Goal: Transaction & Acquisition: Purchase product/service

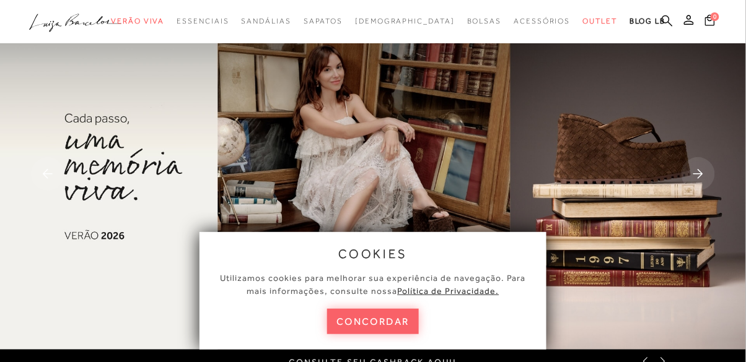
click at [664, 19] on icon at bounding box center [666, 21] width 11 height 12
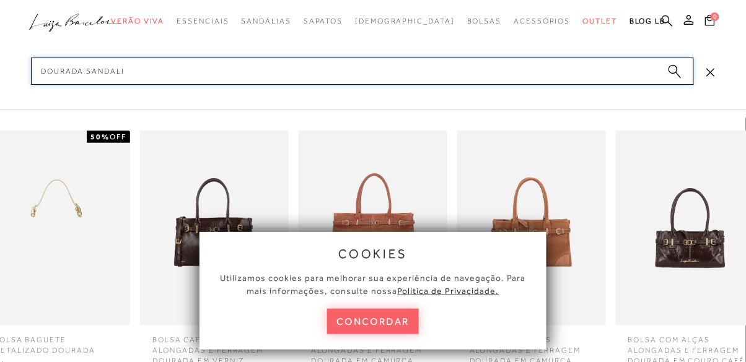
type input "dourada sandalia"
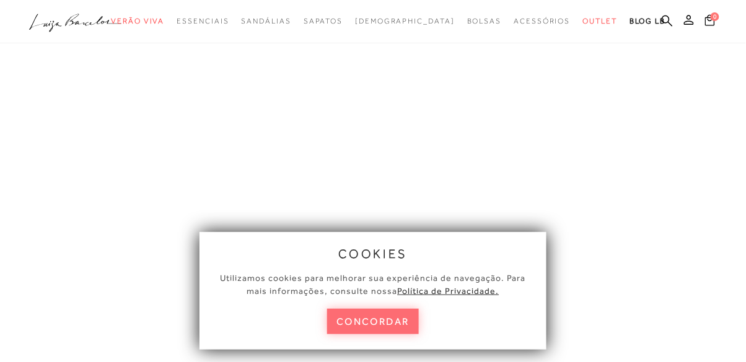
click at [398, 330] on button "concordar" at bounding box center [373, 321] width 92 height 25
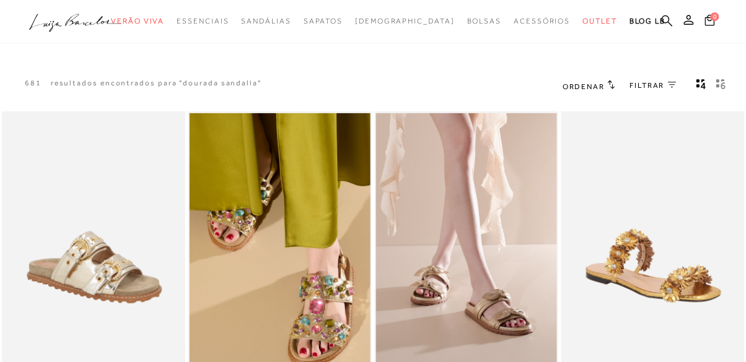
click at [667, 19] on icon at bounding box center [666, 21] width 11 height 12
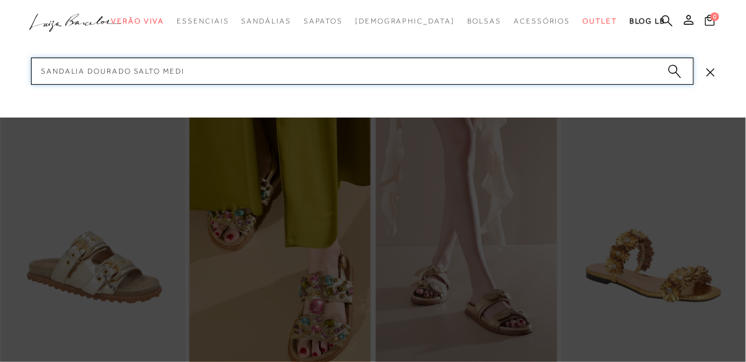
type input "sandalia dourado salto medio"
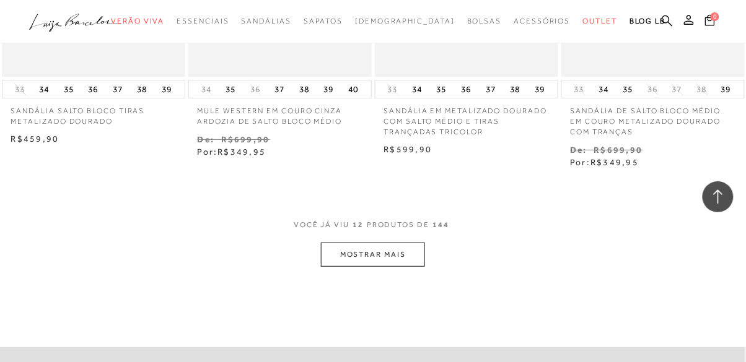
scroll to position [1054, 0]
click at [396, 265] on button "MOSTRAR MAIS" at bounding box center [373, 255] width 104 height 24
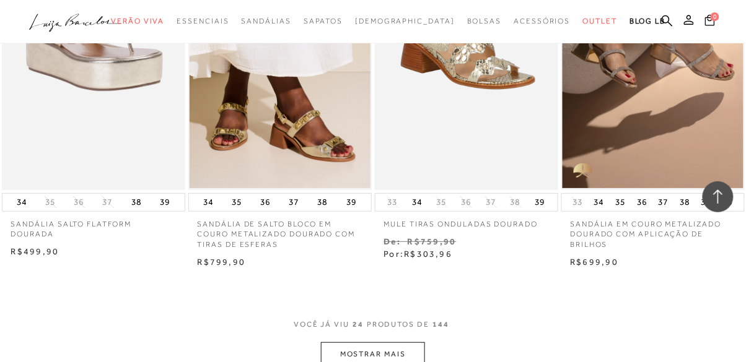
scroll to position [2086, 0]
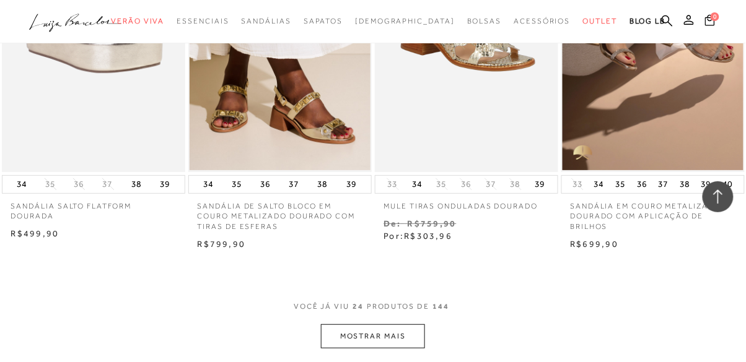
click at [385, 337] on button "MOSTRAR MAIS" at bounding box center [373, 336] width 104 height 24
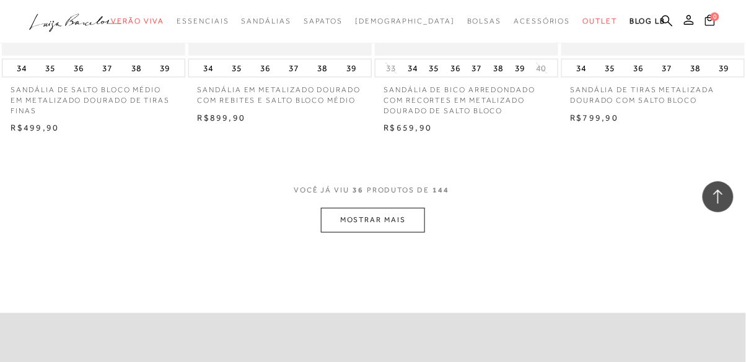
scroll to position [3332, 0]
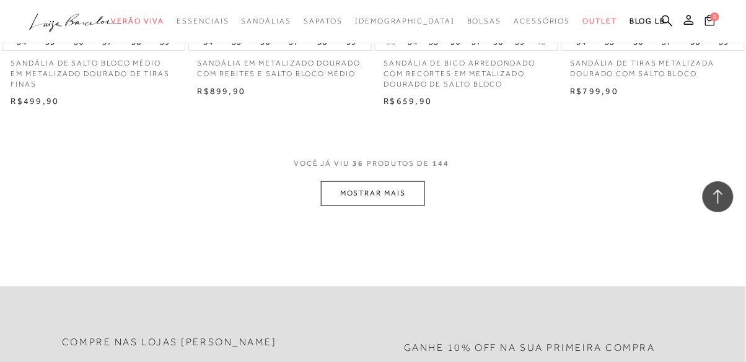
click at [386, 192] on button "MOSTRAR MAIS" at bounding box center [373, 193] width 104 height 24
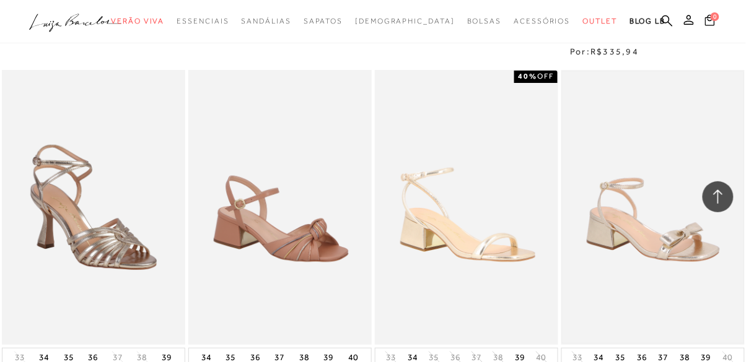
click at [662, 271] on img at bounding box center [652, 207] width 181 height 271
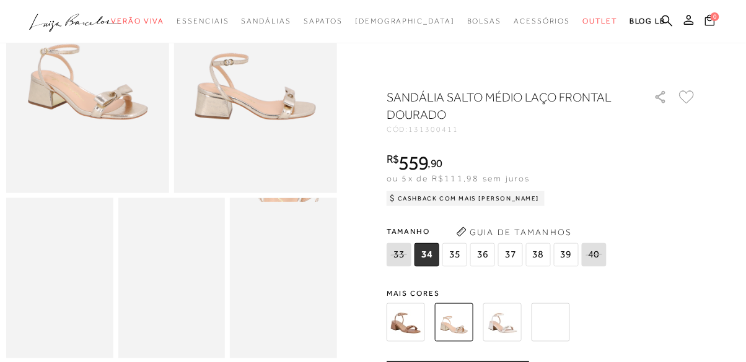
scroll to position [169, 0]
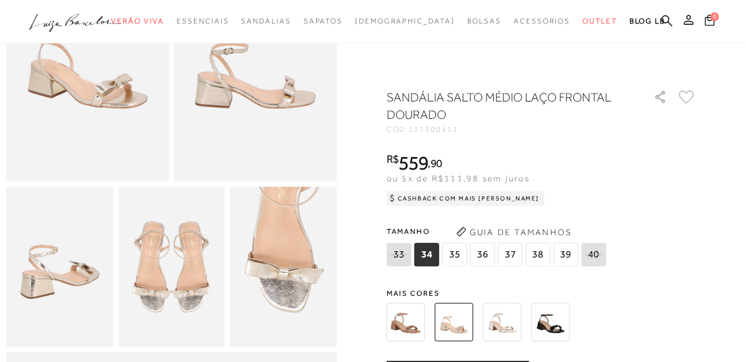
click at [49, 271] on img at bounding box center [59, 267] width 107 height 160
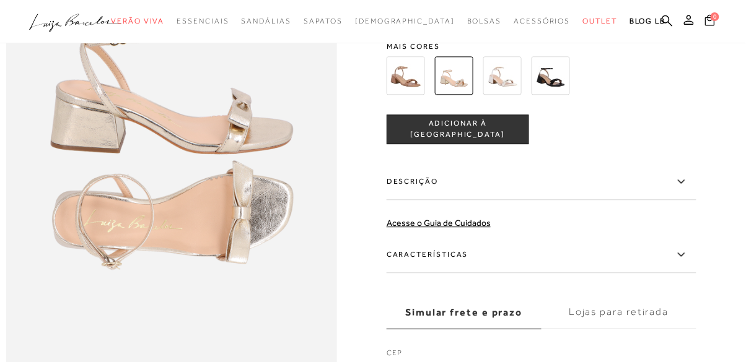
scroll to position [621, 0]
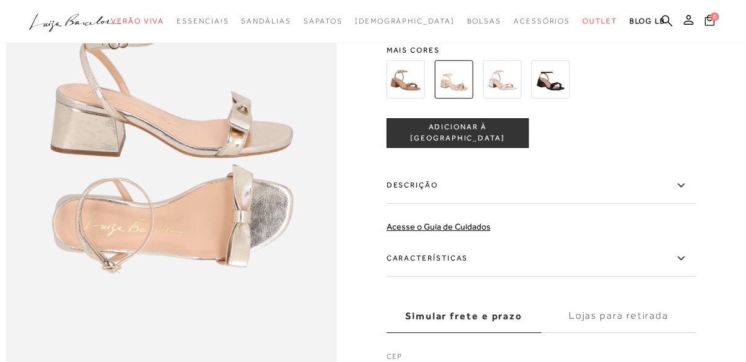
click at [669, 264] on label "Características" at bounding box center [541, 258] width 310 height 36
click at [0, 0] on input "Características" at bounding box center [0, 0] width 0 height 0
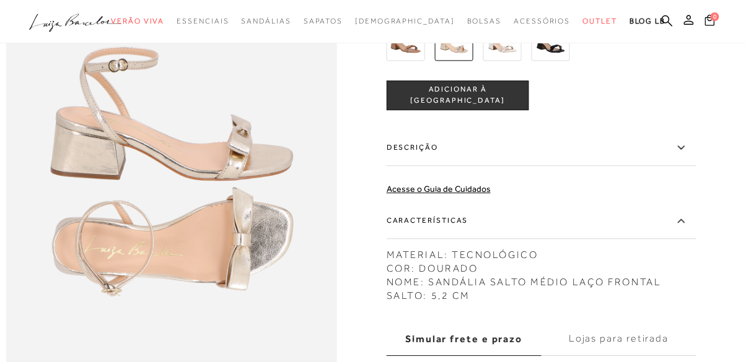
scroll to position [588, 0]
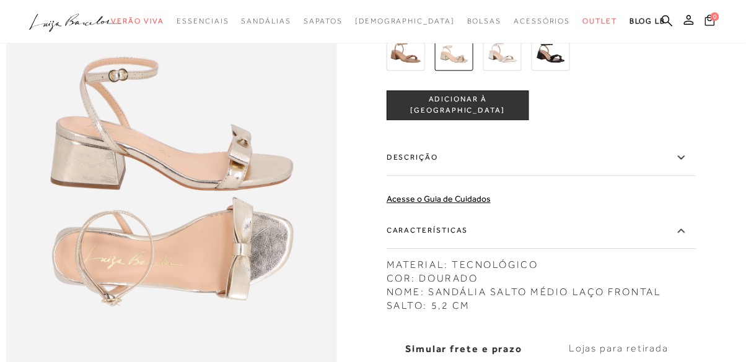
click at [674, 244] on label "Características" at bounding box center [541, 230] width 310 height 36
click at [0, 0] on input "Características" at bounding box center [0, 0] width 0 height 0
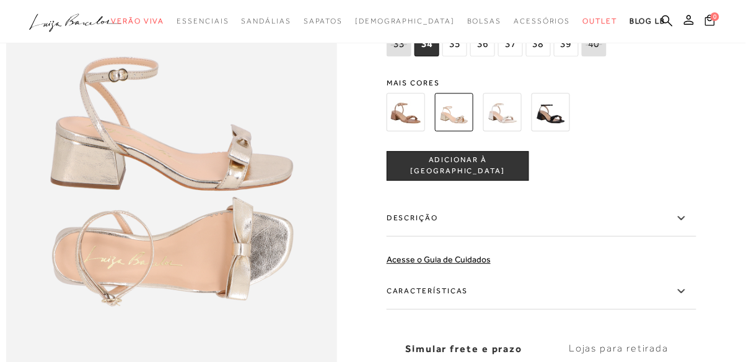
click at [680, 220] on icon at bounding box center [681, 217] width 15 height 15
click at [0, 0] on input "Descrição" at bounding box center [0, 0] width 0 height 0
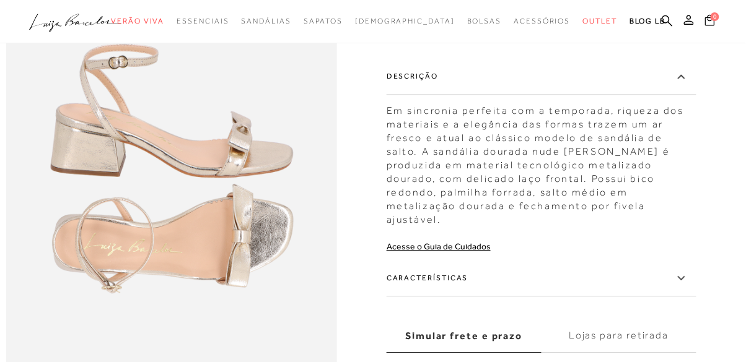
scroll to position [601, 0]
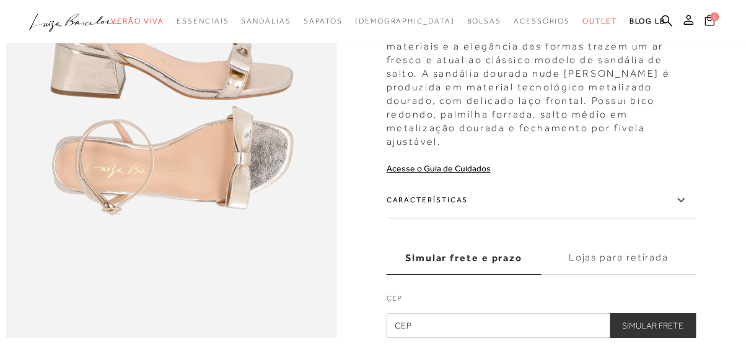
click at [523, 322] on input "text" at bounding box center [541, 325] width 310 height 25
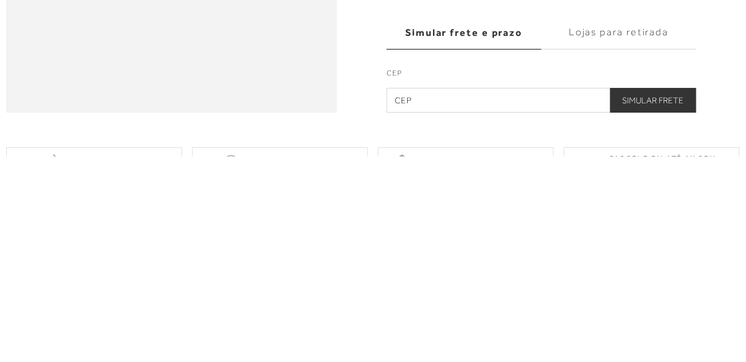
type input "36200-092"
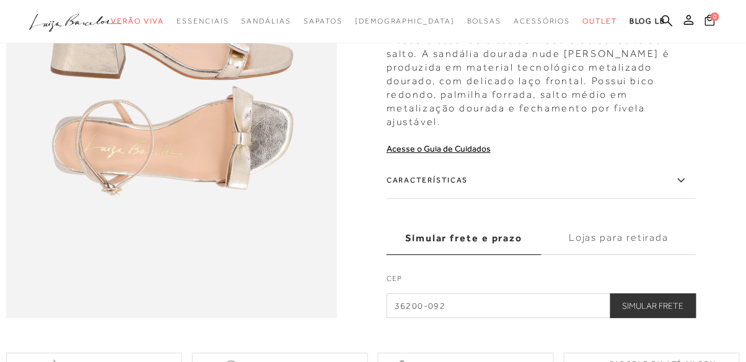
click at [671, 307] on button "Simular Frete" at bounding box center [653, 306] width 86 height 25
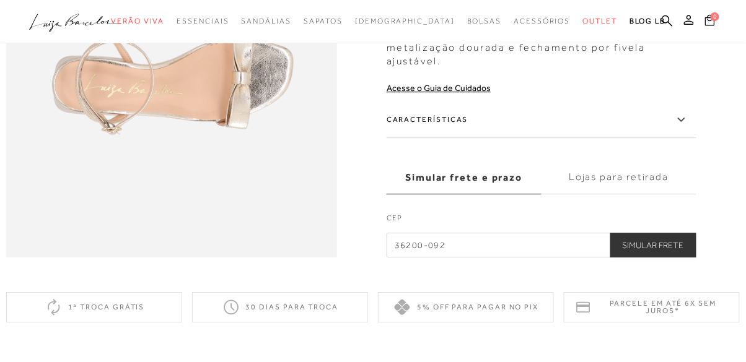
scroll to position [760, 0]
click at [651, 180] on label "Lojas para retirada" at bounding box center [618, 176] width 155 height 33
click at [0, 0] on input "Lojas para retirada" at bounding box center [0, 0] width 0 height 0
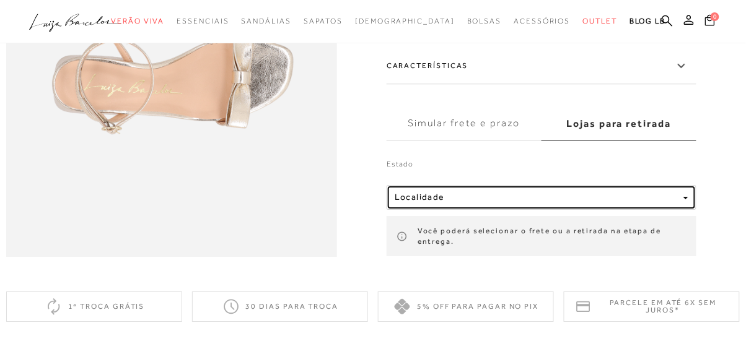
click at [654, 199] on div "Localidade" at bounding box center [536, 198] width 284 height 11
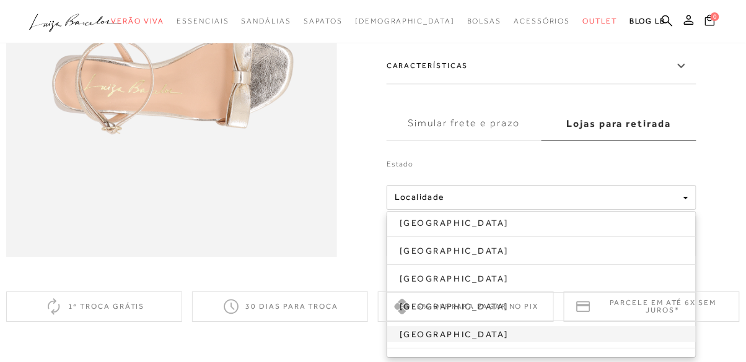
click at [642, 336] on link "[GEOGRAPHIC_DATA]" at bounding box center [541, 334] width 308 height 16
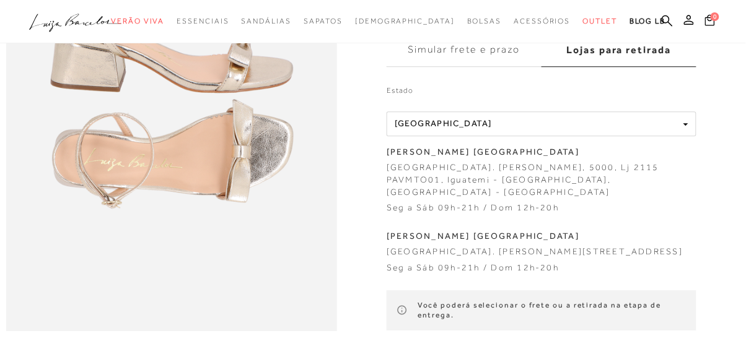
scroll to position [685, 0]
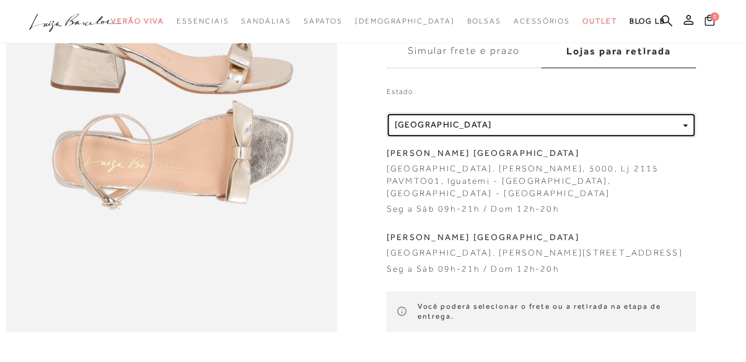
click at [676, 123] on div "Localidade [GEOGRAPHIC_DATA]" at bounding box center [536, 125] width 284 height 11
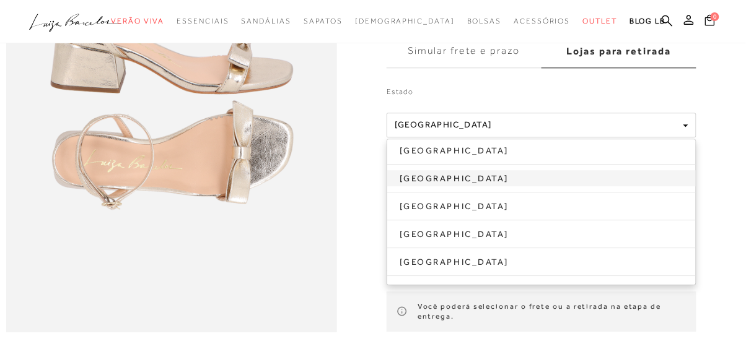
click at [640, 183] on link "[GEOGRAPHIC_DATA]" at bounding box center [541, 178] width 308 height 16
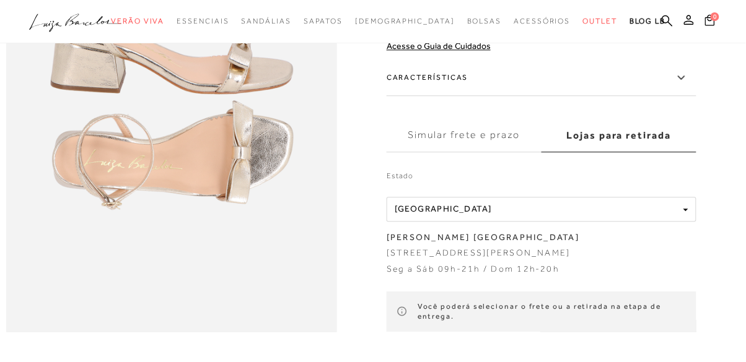
click at [517, 129] on label "Simular frete e prazo" at bounding box center [463, 135] width 155 height 33
click at [0, 0] on input "Simular frete e prazo" at bounding box center [0, 0] width 0 height 0
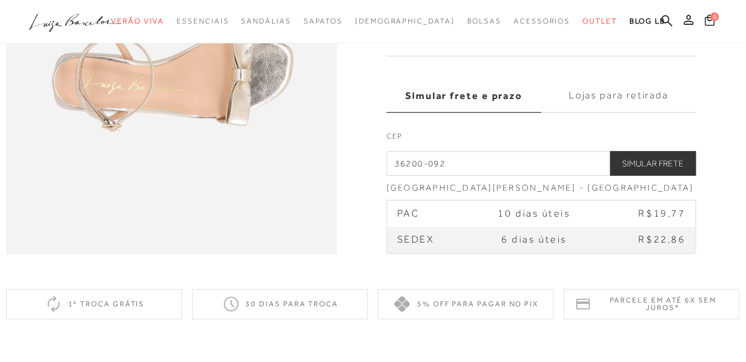
scroll to position [776, 0]
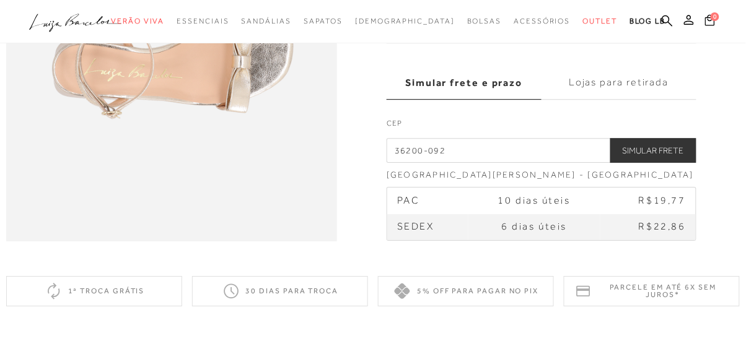
click at [674, 224] on span "R$22,86" at bounding box center [661, 227] width 47 height 11
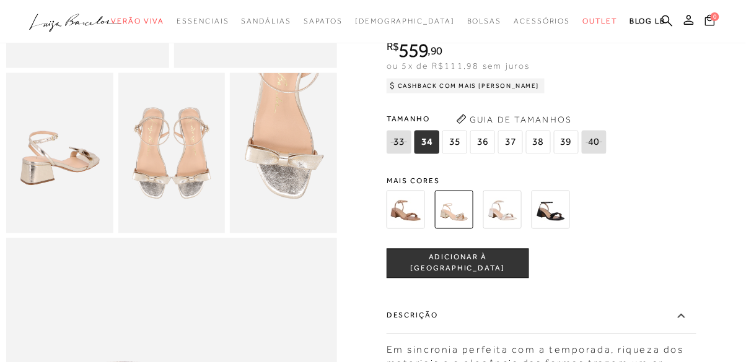
scroll to position [276, 0]
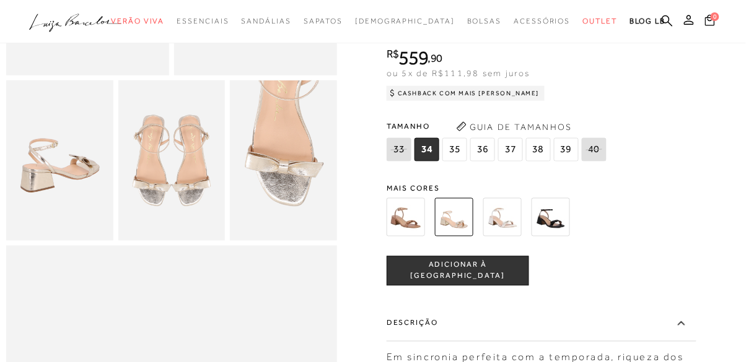
click at [511, 162] on span "37" at bounding box center [510, 150] width 25 height 24
click at [500, 237] on img at bounding box center [502, 217] width 38 height 38
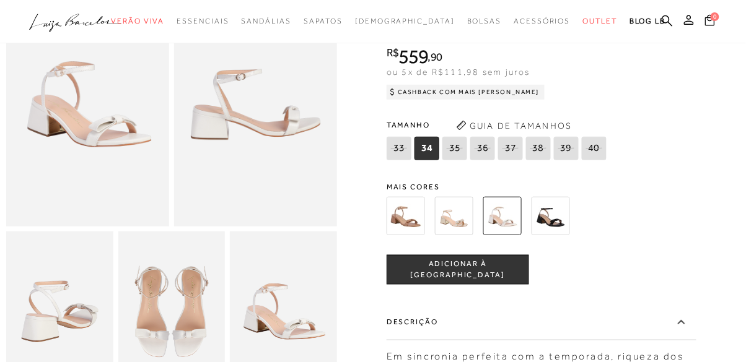
click at [455, 222] on img at bounding box center [454, 216] width 38 height 38
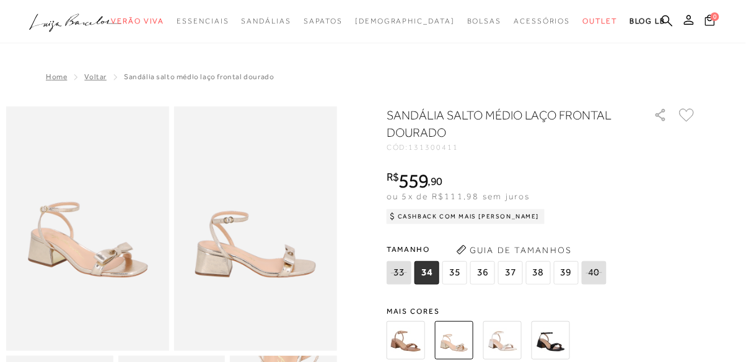
click at [499, 277] on span "37" at bounding box center [510, 273] width 25 height 24
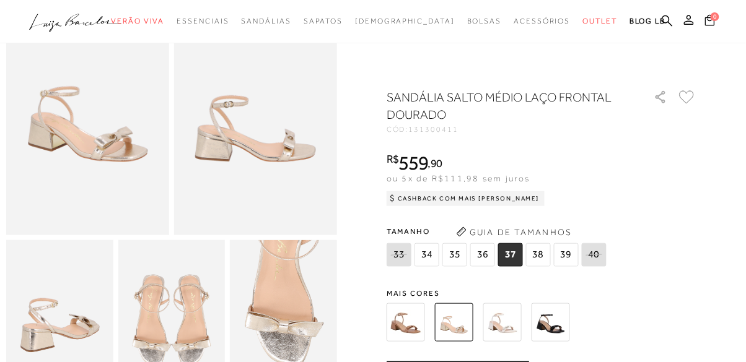
scroll to position [119, 0]
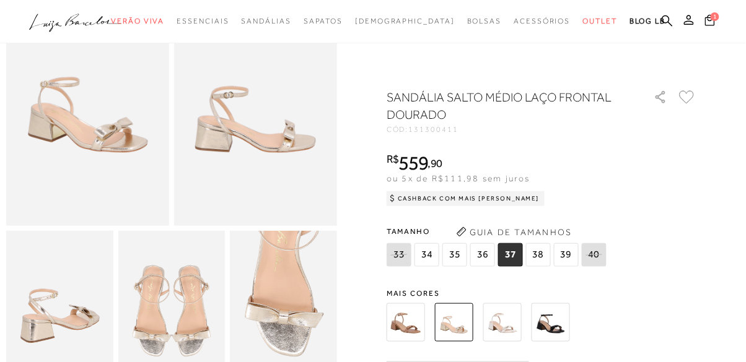
scroll to position [150, 0]
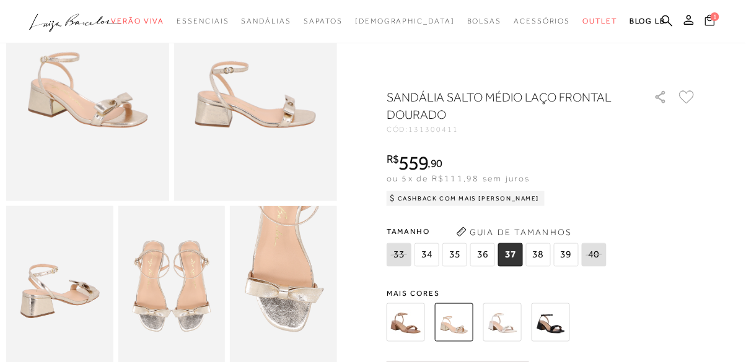
click at [706, 23] on icon at bounding box center [710, 19] width 10 height 11
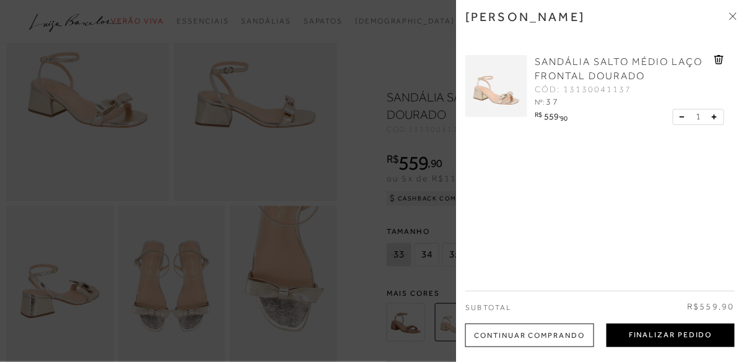
click at [687, 333] on button "Finalizar Pedido" at bounding box center [670, 336] width 128 height 24
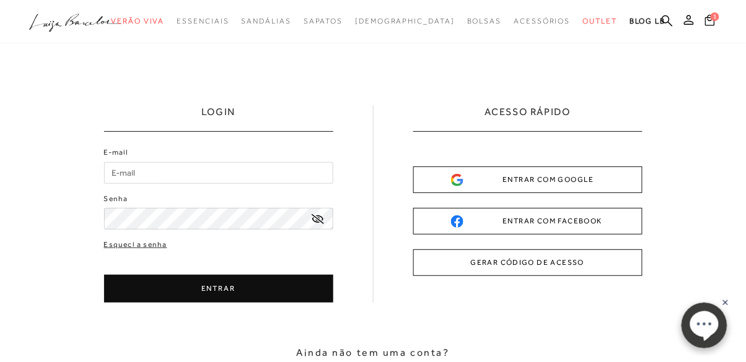
click at [619, 183] on button "ENTRAR COM GOOGLE" at bounding box center [527, 180] width 229 height 27
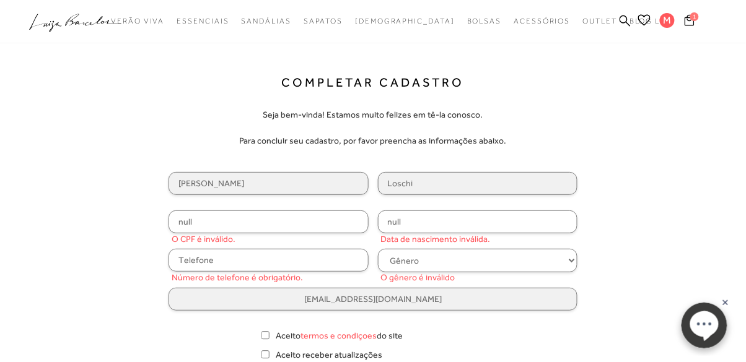
click at [186, 224] on input "null" at bounding box center [268, 222] width 200 height 23
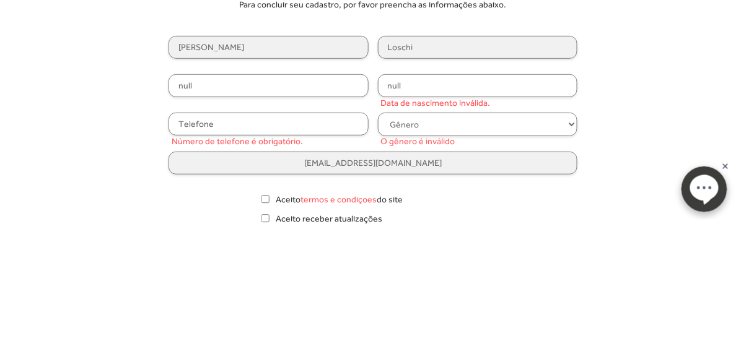
click at [198, 219] on input "null" at bounding box center [268, 222] width 200 height 23
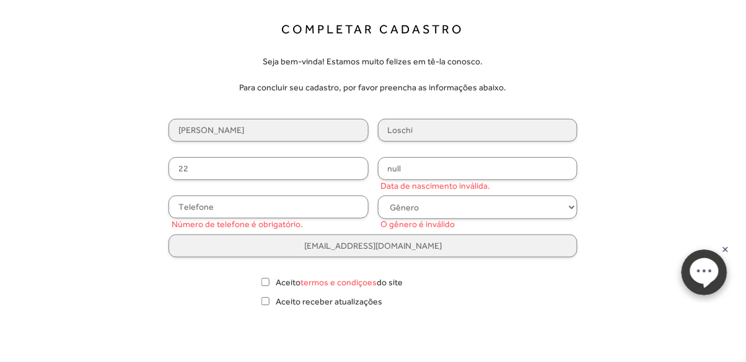
type input "2"
type input "111.314.436-08"
click at [442, 220] on input "null" at bounding box center [478, 222] width 200 height 23
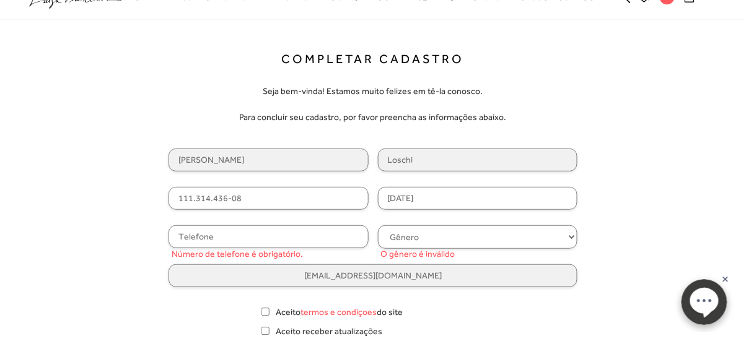
type input "21/11/2000"
click at [237, 255] on input "text" at bounding box center [268, 260] width 200 height 23
type input "(32) 99163-8746"
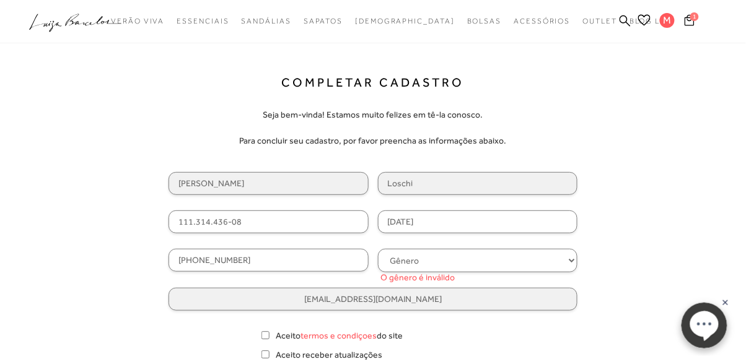
click at [434, 262] on select "Gênero Feminino Masculino" at bounding box center [478, 261] width 200 height 24
select select
click at [378, 249] on select "Gênero Feminino Masculino" at bounding box center [478, 261] width 200 height 24
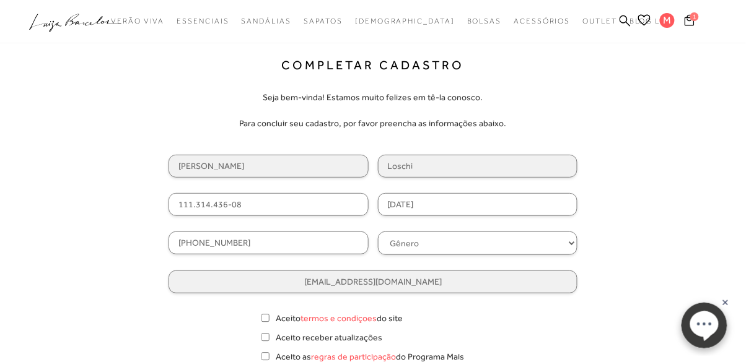
click at [279, 317] on label "Aceito termos e condiçoes do site" at bounding box center [339, 318] width 127 height 13
click at [269, 317] on input "Aceito termos e condiçoes do site" at bounding box center [265, 318] width 8 height 12
checkbox input "true"
click at [268, 337] on input "Aceito receber atualizações" at bounding box center [265, 337] width 8 height 12
checkbox input "true"
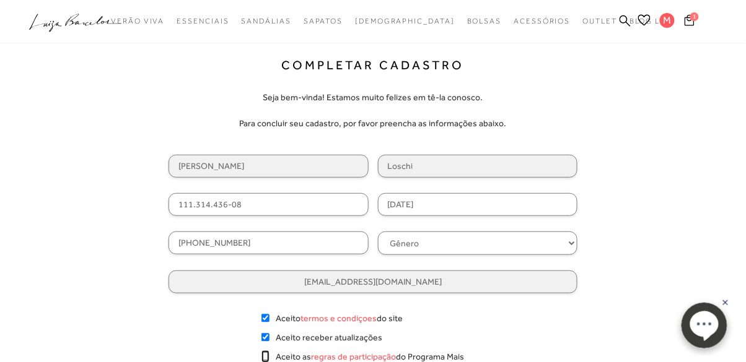
click at [269, 350] on input "Aceito as regras de participação do Programa Mais Luiza" at bounding box center [265, 356] width 8 height 12
checkbox input "true"
click at [266, 341] on input "Aceito receber atualizações" at bounding box center [265, 337] width 8 height 12
checkbox input "false"
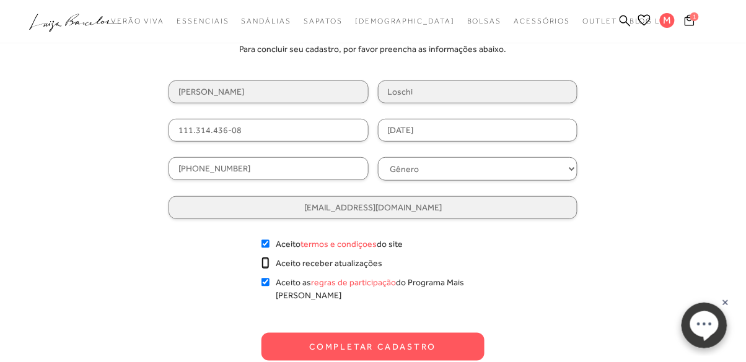
scroll to position [92, 0]
click at [301, 351] on button "Completar Cadastro" at bounding box center [372, 347] width 223 height 28
click at [266, 240] on input "Aceito termos e condiçoes do site" at bounding box center [265, 243] width 8 height 12
click at [266, 238] on input "Aceito termos e condiçoes do site" at bounding box center [265, 243] width 8 height 12
checkbox input "true"
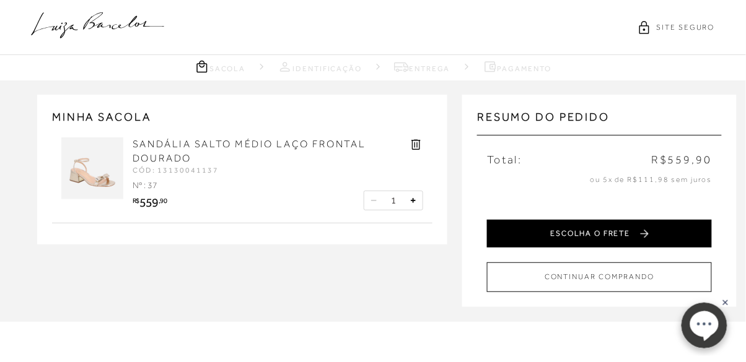
click at [665, 241] on button "ESCOLHA O FRETE" at bounding box center [599, 234] width 225 height 28
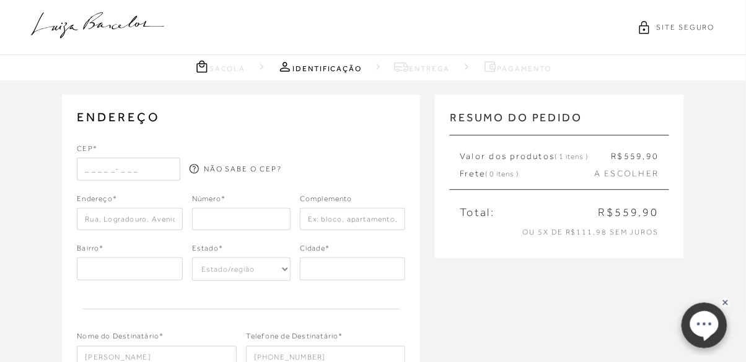
click at [159, 187] on div "CEP* NÃO SABE O CEP? Endereço* Número* Complemento" at bounding box center [241, 255] width 328 height 225
click at [160, 168] on input "text" at bounding box center [128, 169] width 103 height 22
type input "36200-092"
type input "Rua Francisco Sa"
type input "MG"
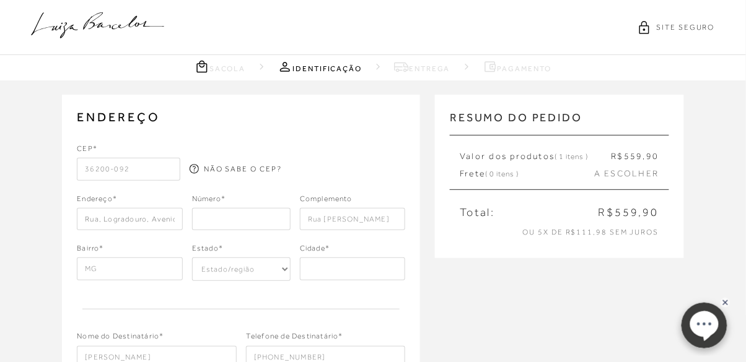
select select "MG"
type input "Barbacena"
type input "Rua Francisco Sá"
type input "Centro"
click at [230, 228] on input "number" at bounding box center [241, 219] width 98 height 22
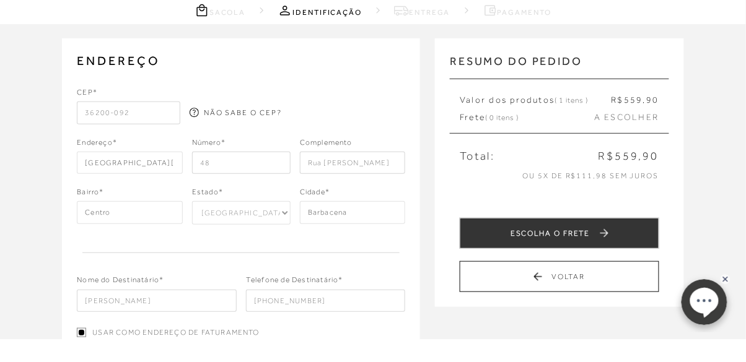
scroll to position [38, 0]
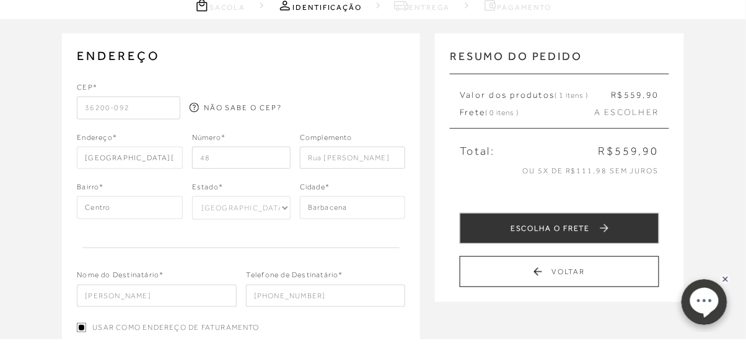
type input "48"
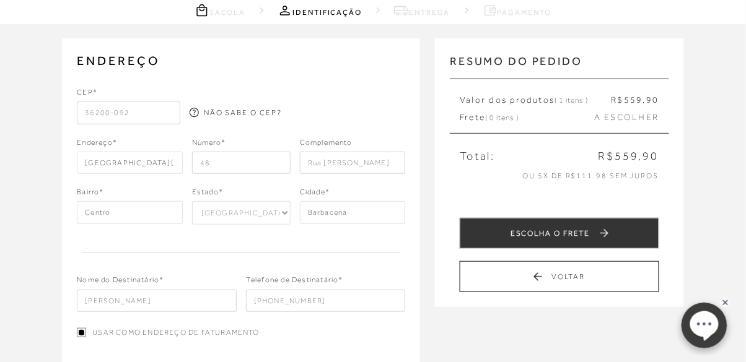
scroll to position [64, 0]
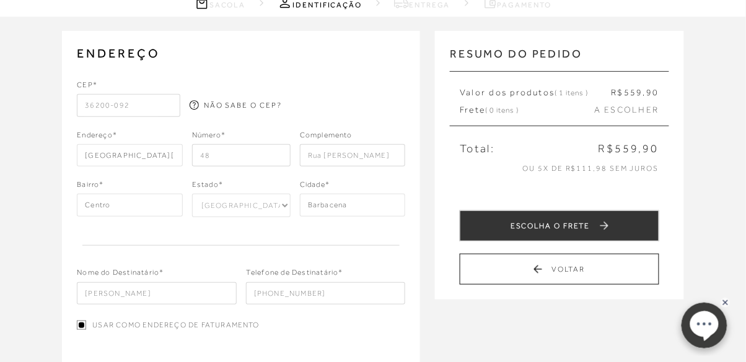
click at [386, 152] on input "Rua Francisco Sa" at bounding box center [353, 155] width 106 height 22
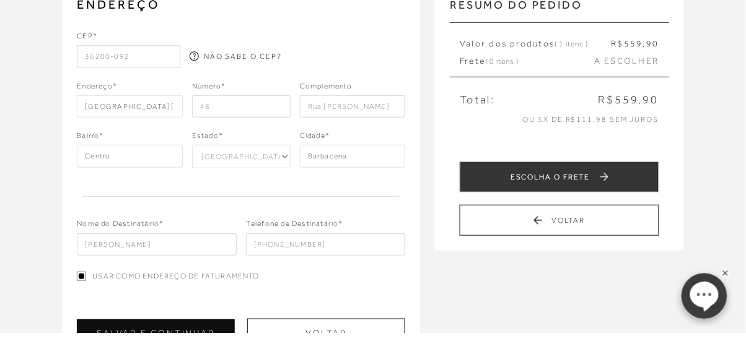
scroll to position [94, 0]
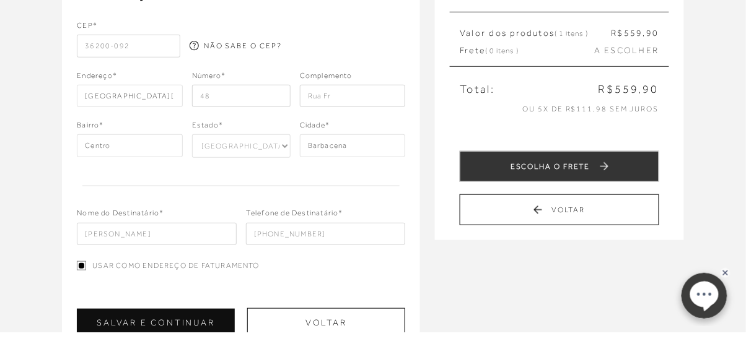
type input "Rua"
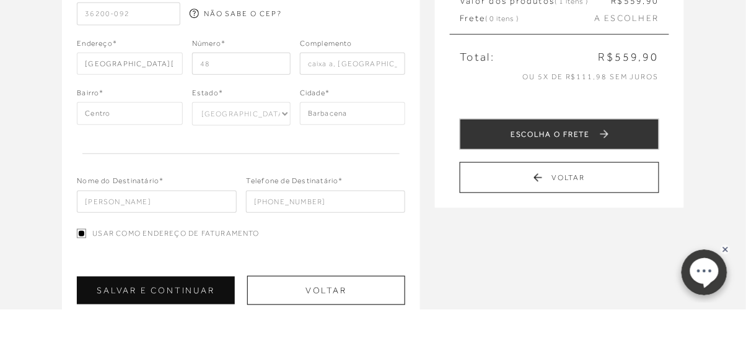
scroll to position [103, 0]
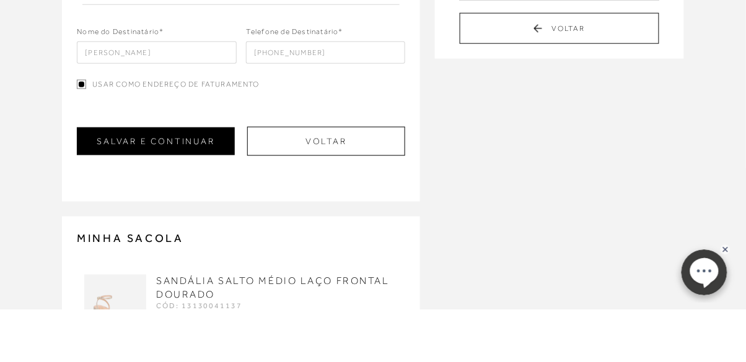
click at [199, 198] on div "CEP* 36200-092 NÃO SABE O CEP? Endereço* Rua Francisco Sá Número* 48" at bounding box center [241, 50] width 328 height 318
type input "caixa a salao"
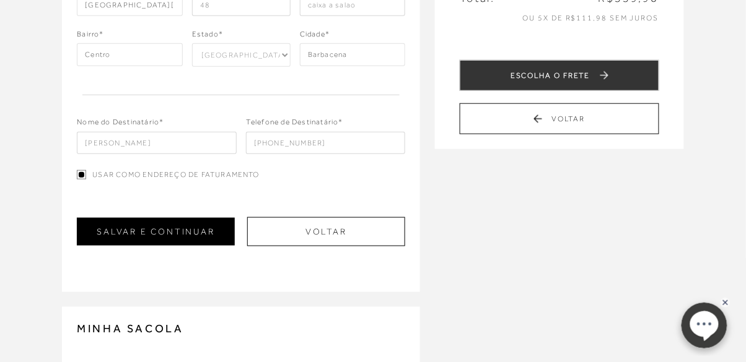
click at [185, 232] on button "SALVAR E CONTINUAR" at bounding box center [155, 232] width 157 height 28
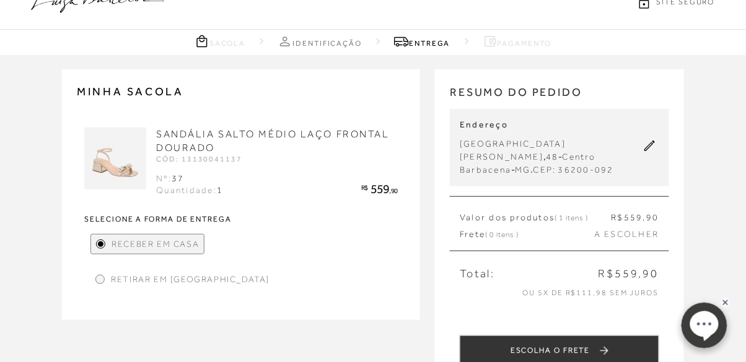
scroll to position [27, 0]
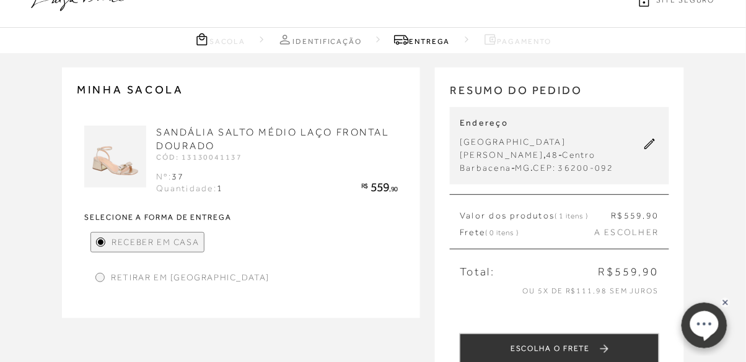
click at [643, 227] on span "A ESCOLHER" at bounding box center [626, 233] width 64 height 12
click at [639, 227] on span "A ESCOLHER" at bounding box center [626, 233] width 64 height 12
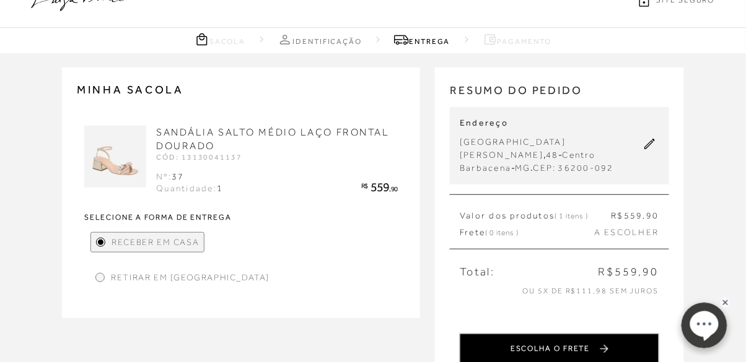
click at [630, 337] on button "ESCOLHA O FRETE" at bounding box center [558, 349] width 199 height 31
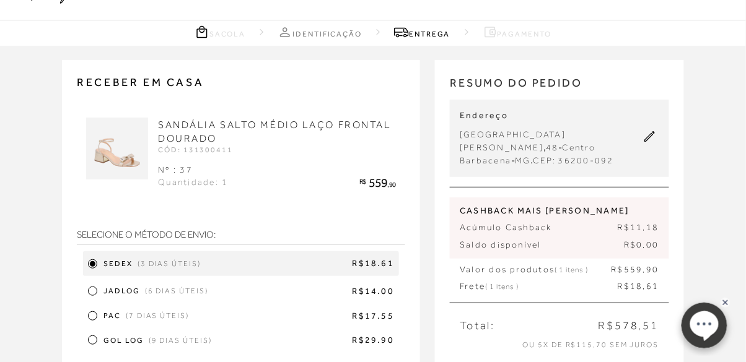
scroll to position [38, 0]
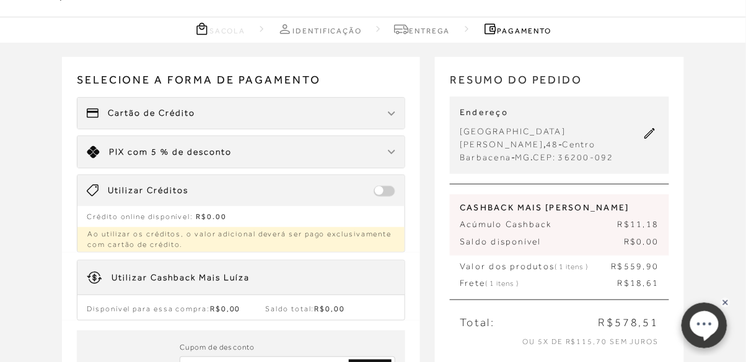
scroll to position [0, 0]
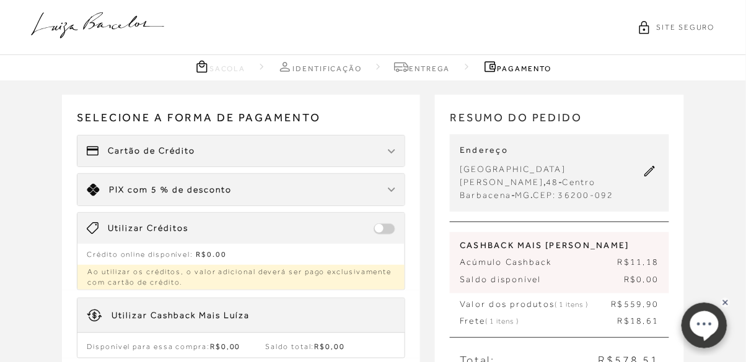
click at [386, 186] on div "Limite: R$ 5.000,00 PIX com 5 % de desconto" at bounding box center [240, 190] width 327 height 32
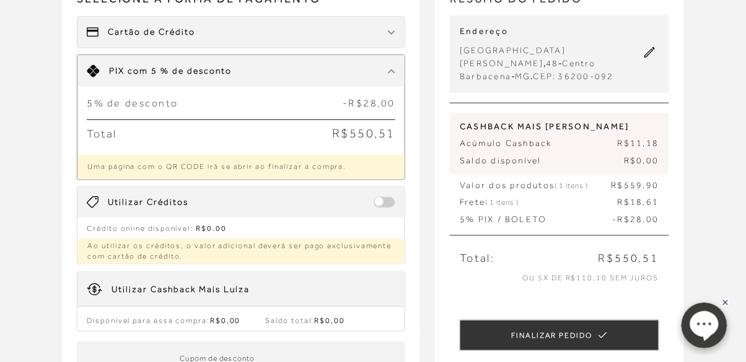
scroll to position [123, 0]
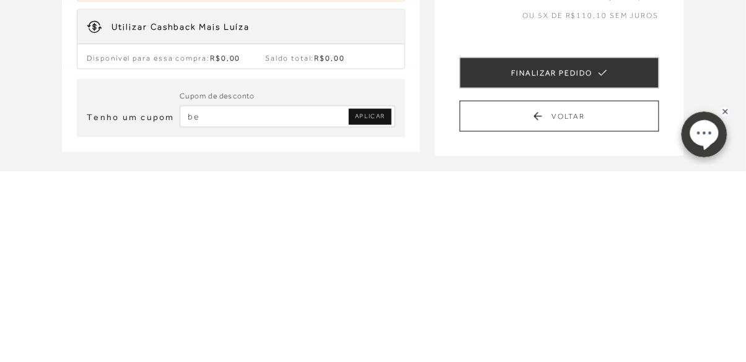
scroll to position [191, 0]
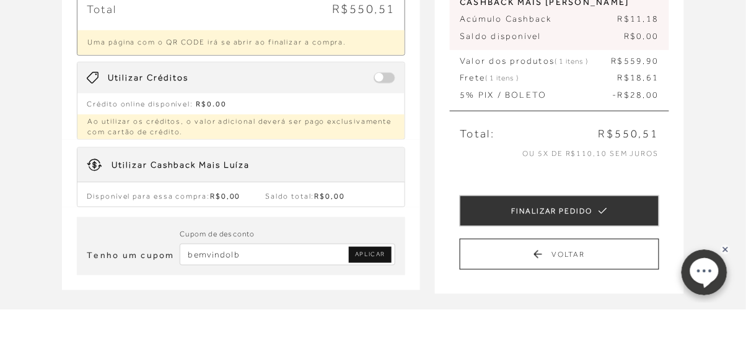
type input "bemvindolb"
click at [388, 307] on link "APLICAR" at bounding box center [370, 308] width 43 height 16
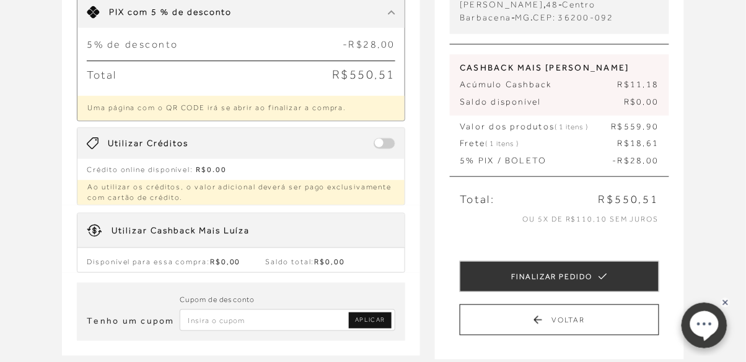
scroll to position [176, 0]
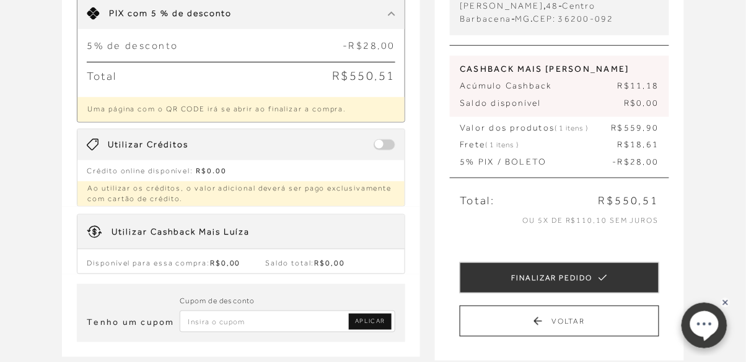
click at [202, 319] on input "Inserir Código da Promoção" at bounding box center [287, 322] width 215 height 22
type input "primeiralb"
click at [378, 320] on span "APLICAR" at bounding box center [370, 321] width 30 height 9
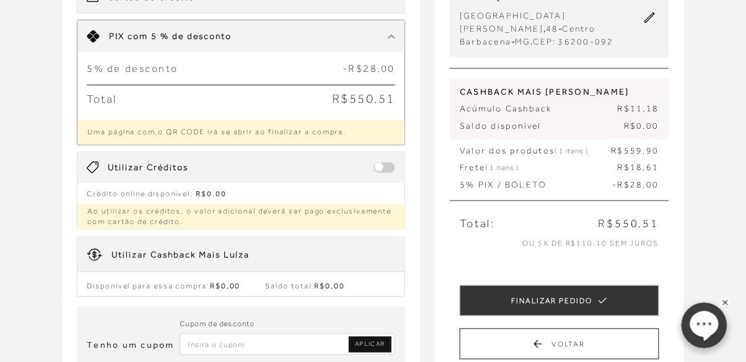
scroll to position [129, 0]
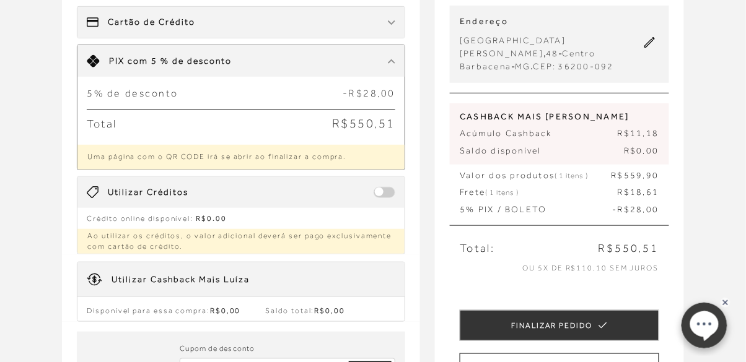
click at [384, 194] on span at bounding box center [384, 192] width 22 height 11
click at [386, 187] on span at bounding box center [384, 192] width 22 height 11
click at [367, 193] on div "Utilizar Créditos" at bounding box center [240, 192] width 327 height 31
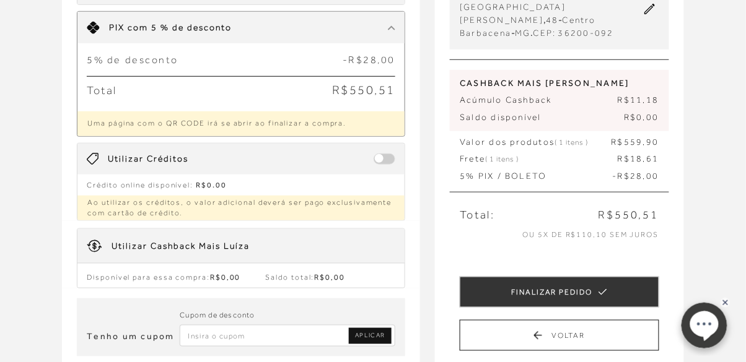
scroll to position [167, 0]
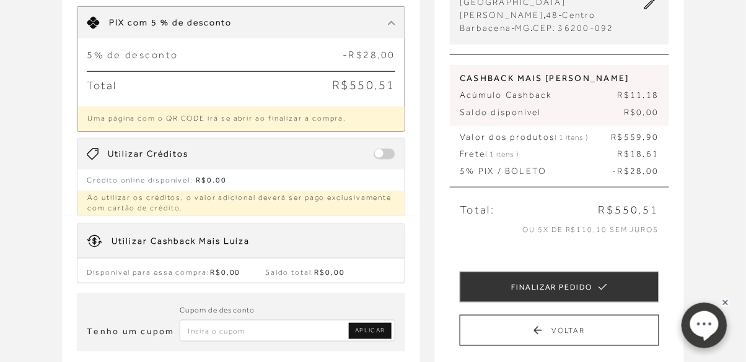
click at [383, 154] on span at bounding box center [384, 154] width 22 height 11
click at [383, 149] on span at bounding box center [384, 154] width 22 height 11
click at [386, 150] on span at bounding box center [384, 154] width 22 height 11
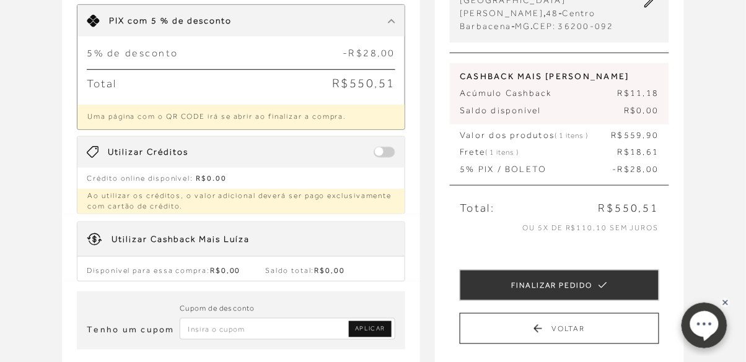
scroll to position [165, 0]
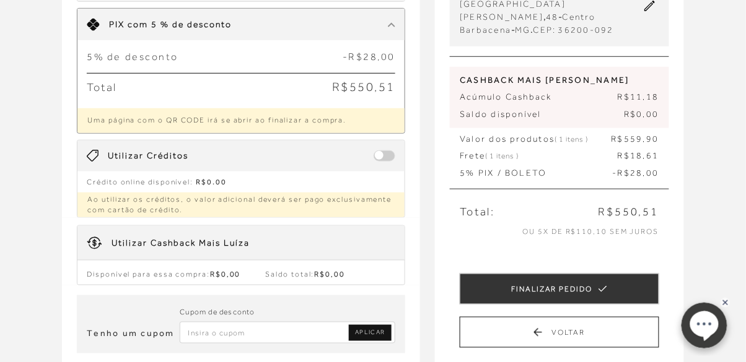
click at [393, 24] on img at bounding box center [391, 24] width 7 height 5
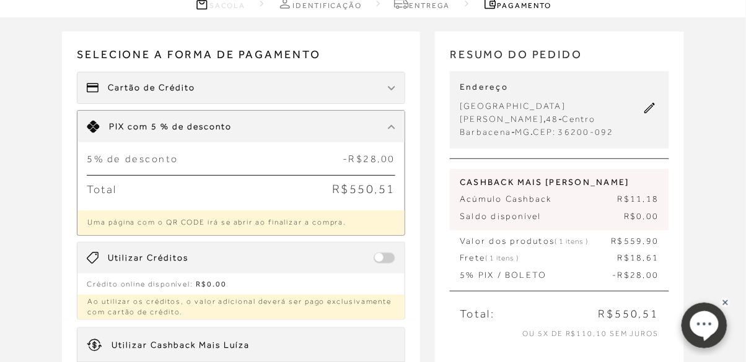
scroll to position [61, 0]
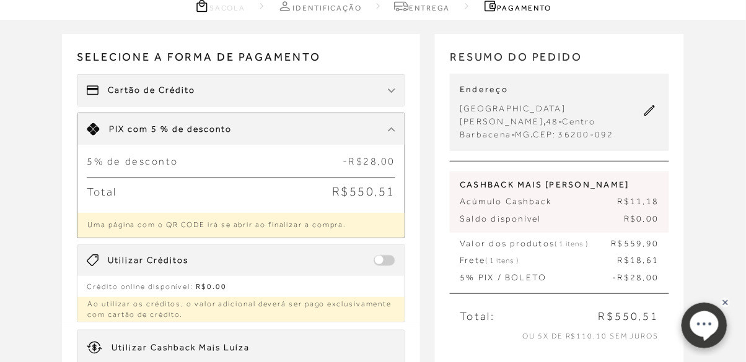
click at [365, 92] on div "Cartão de Crédito" at bounding box center [240, 90] width 327 height 31
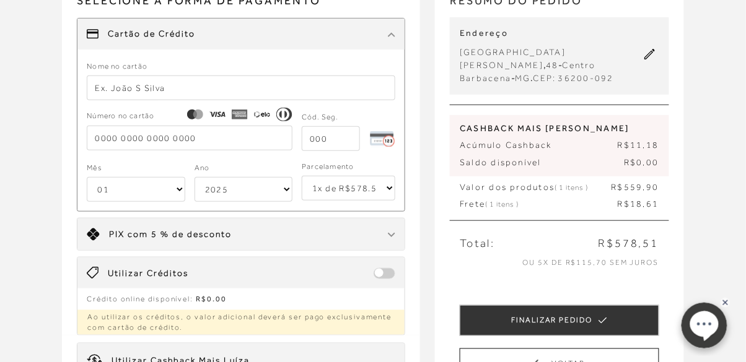
scroll to position [0, 0]
